Goal: Obtain resource: Obtain resource

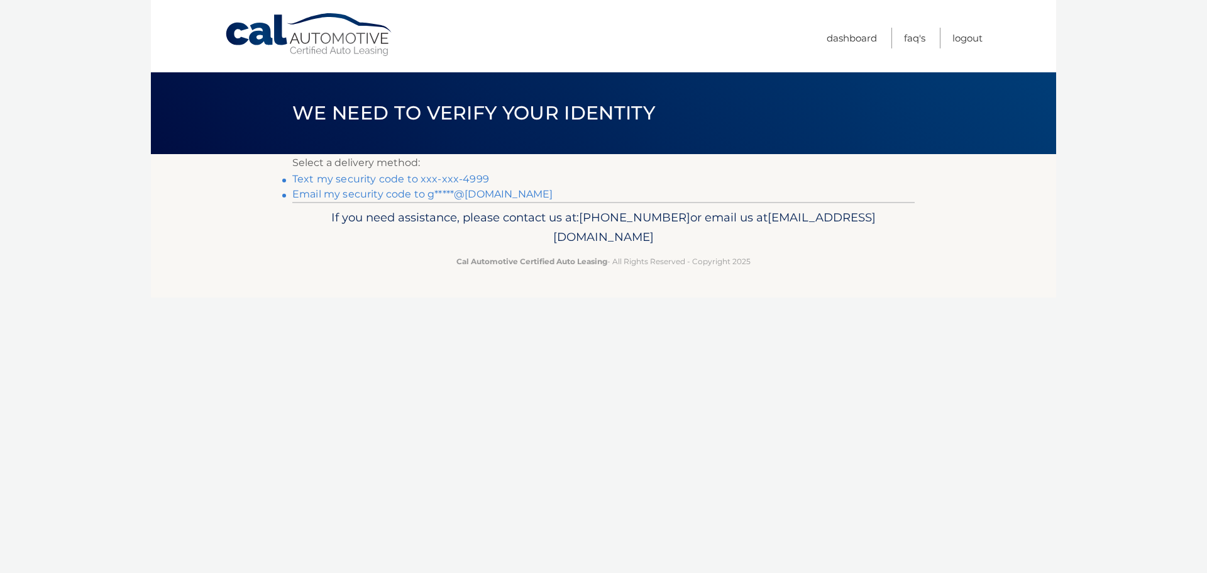
click at [471, 176] on link "Text my security code to xxx-xxx-4999" at bounding box center [390, 179] width 197 height 12
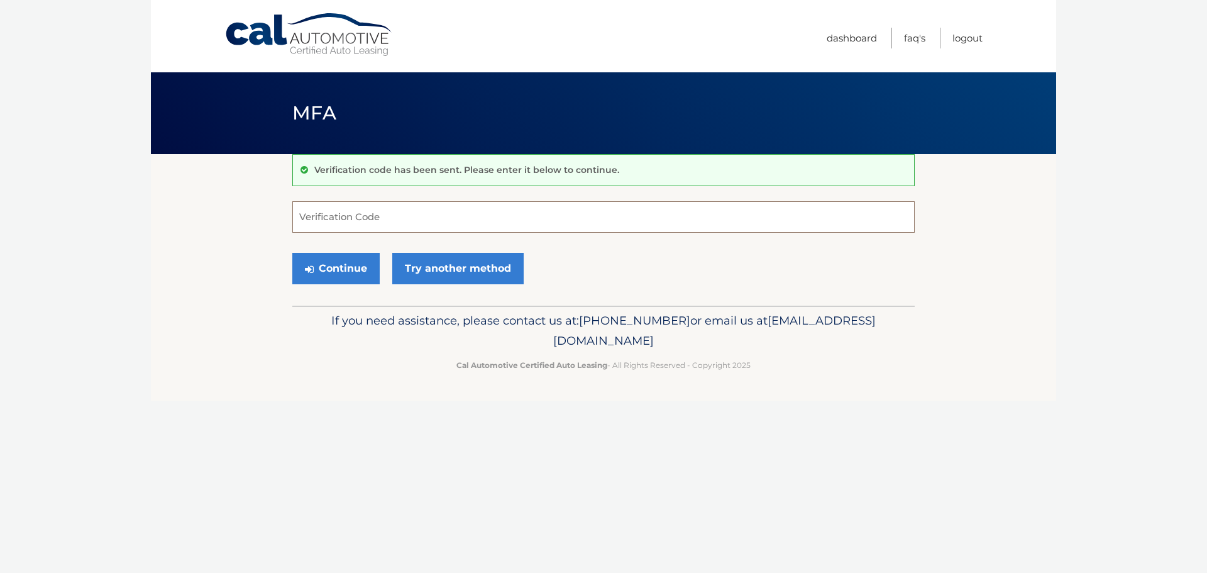
click at [371, 213] on input "Verification Code" at bounding box center [603, 216] width 622 height 31
type input "294685"
click at [362, 275] on button "Continue" at bounding box center [335, 268] width 87 height 31
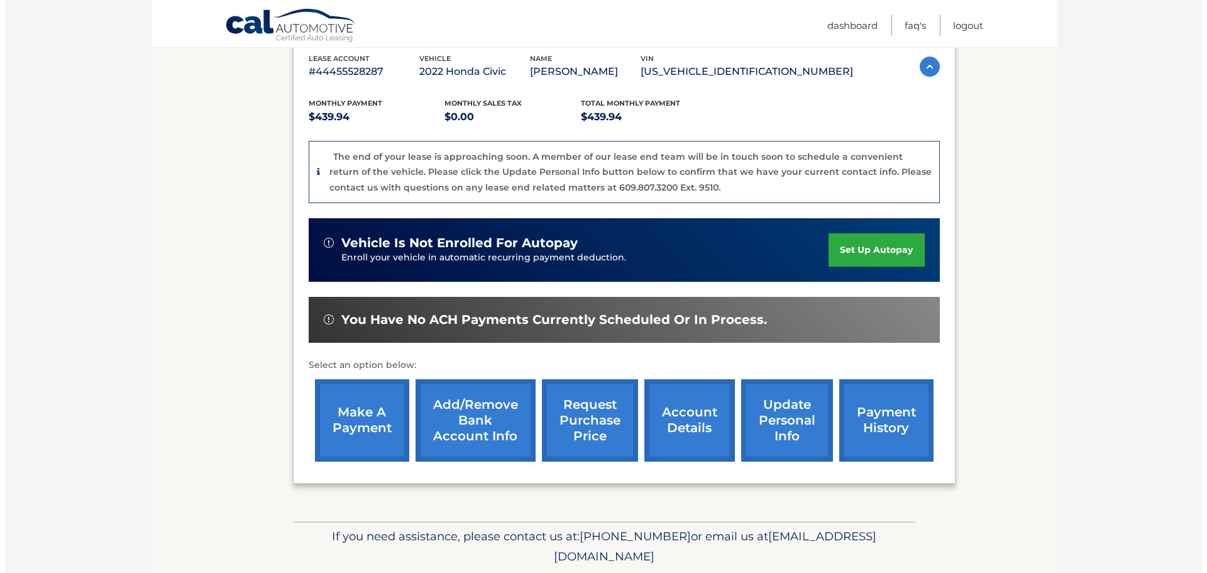
scroll to position [252, 0]
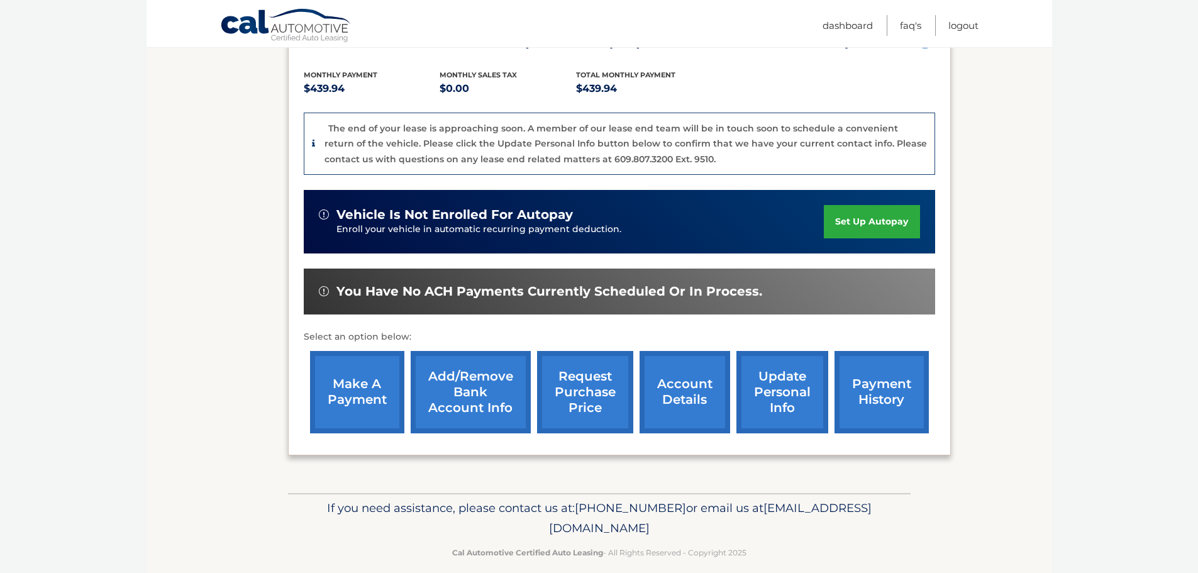
click at [602, 402] on link "request purchase price" at bounding box center [585, 392] width 96 height 82
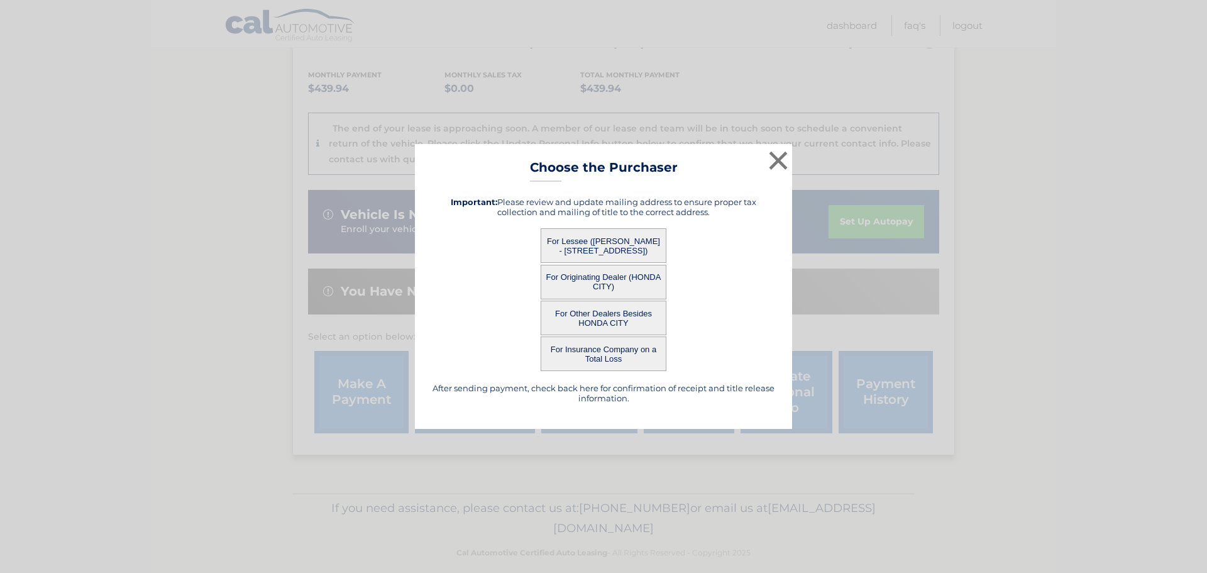
click at [629, 242] on button "For Lessee ([PERSON_NAME] - [STREET_ADDRESS])" at bounding box center [604, 245] width 126 height 35
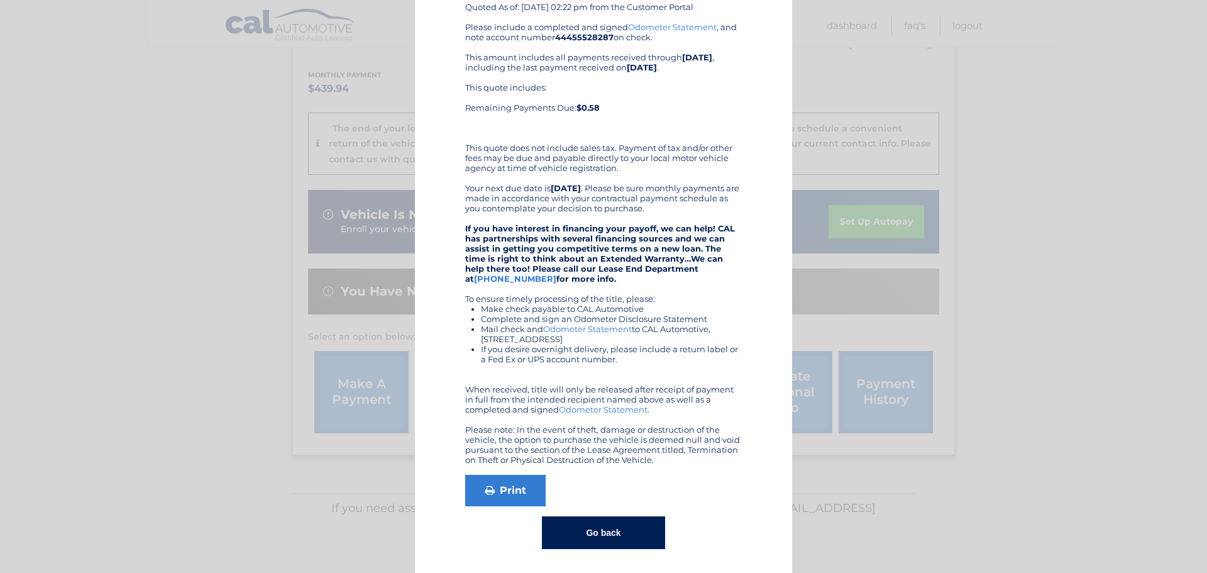
scroll to position [107, 0]
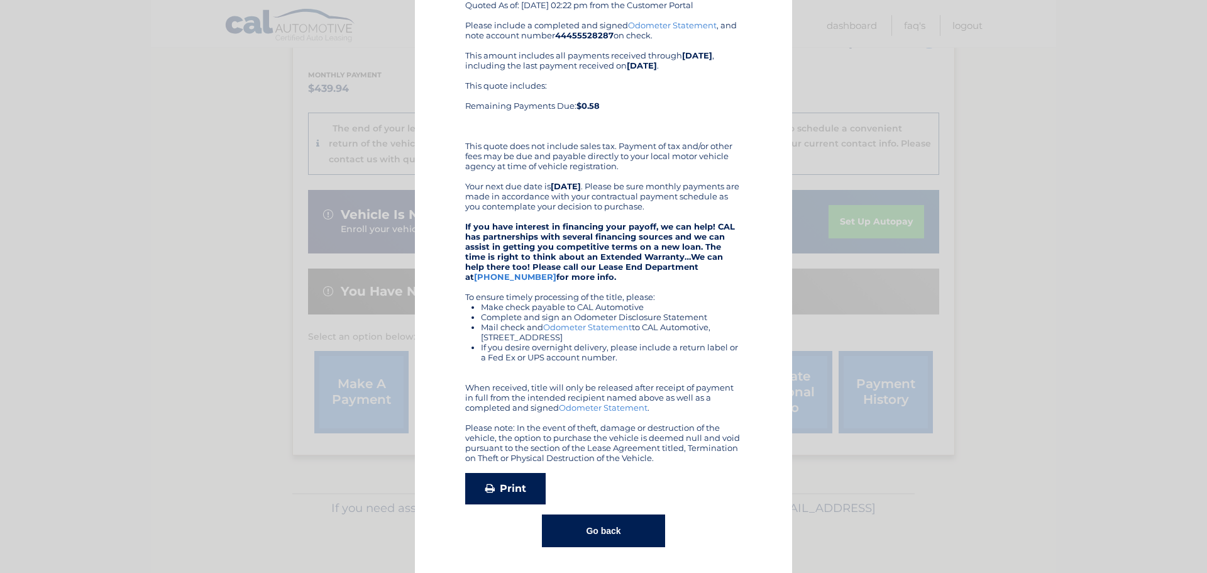
click at [518, 490] on link "Print" at bounding box center [505, 488] width 80 height 31
